Goal: Find specific page/section: Find specific page/section

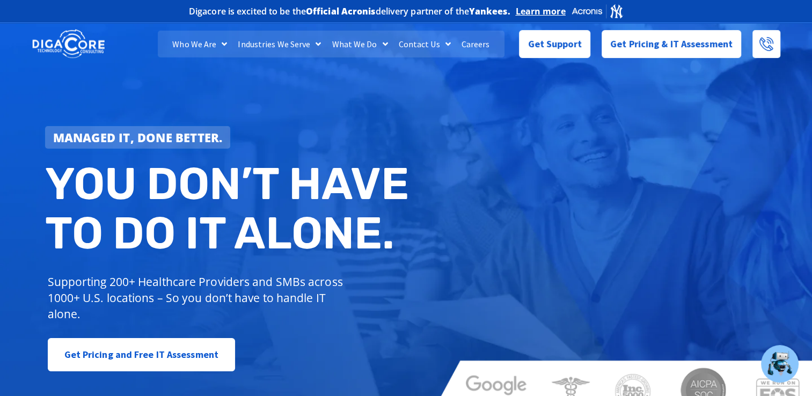
click at [473, 40] on link "Careers" at bounding box center [475, 44] width 39 height 27
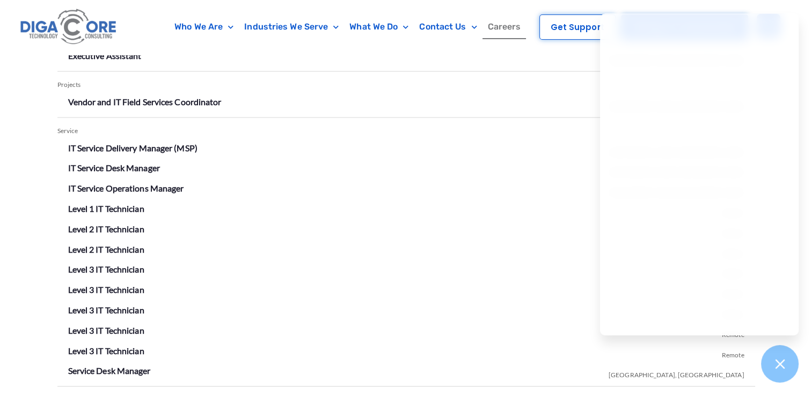
scroll to position [2040, 0]
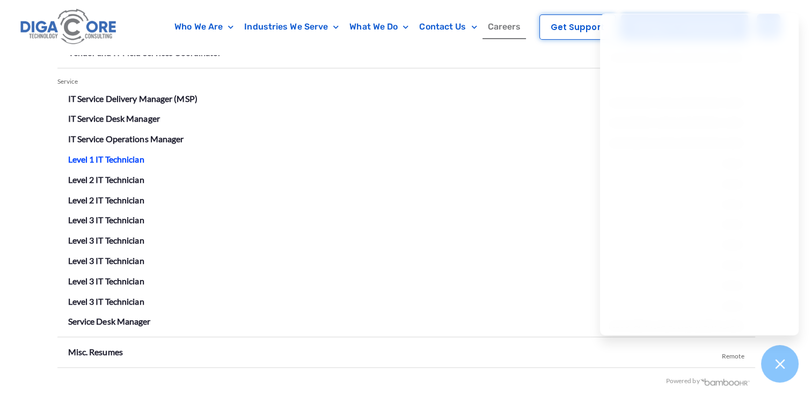
click at [123, 156] on link "Level 1 IT Technician" at bounding box center [106, 159] width 76 height 10
